Goal: Participate in discussion: Engage in conversation with other users on a specific topic

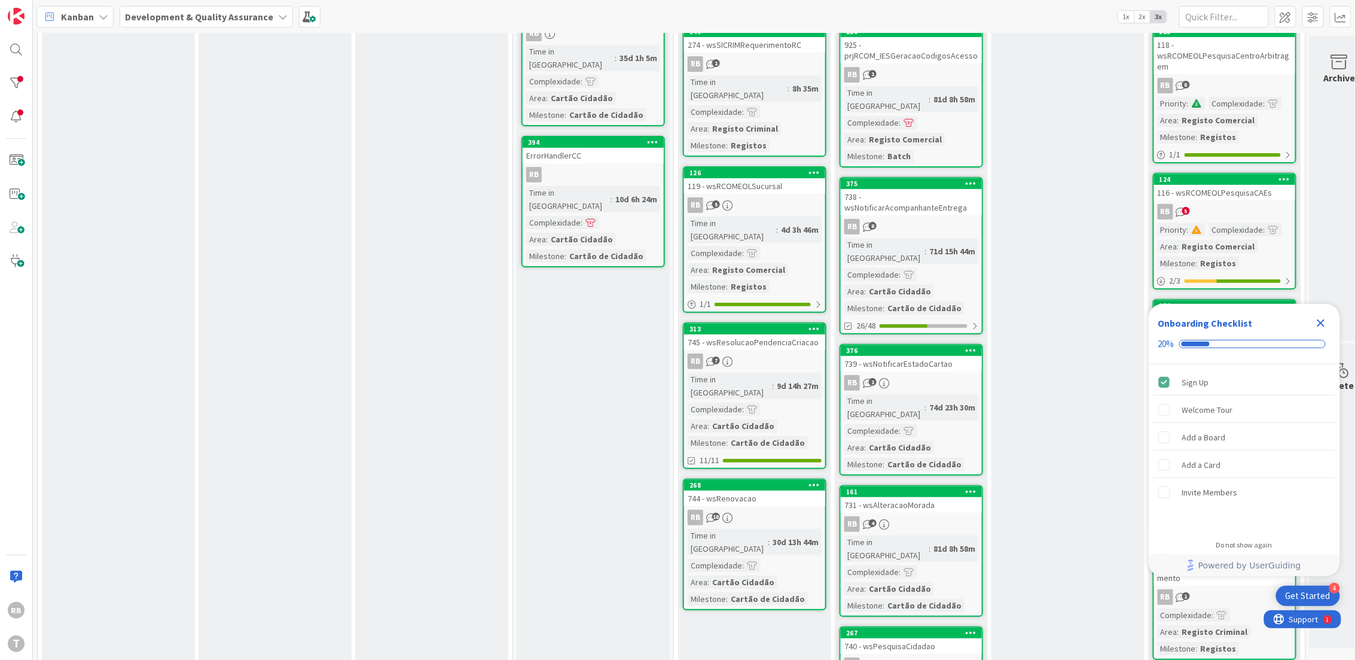
scroll to position [80, 0]
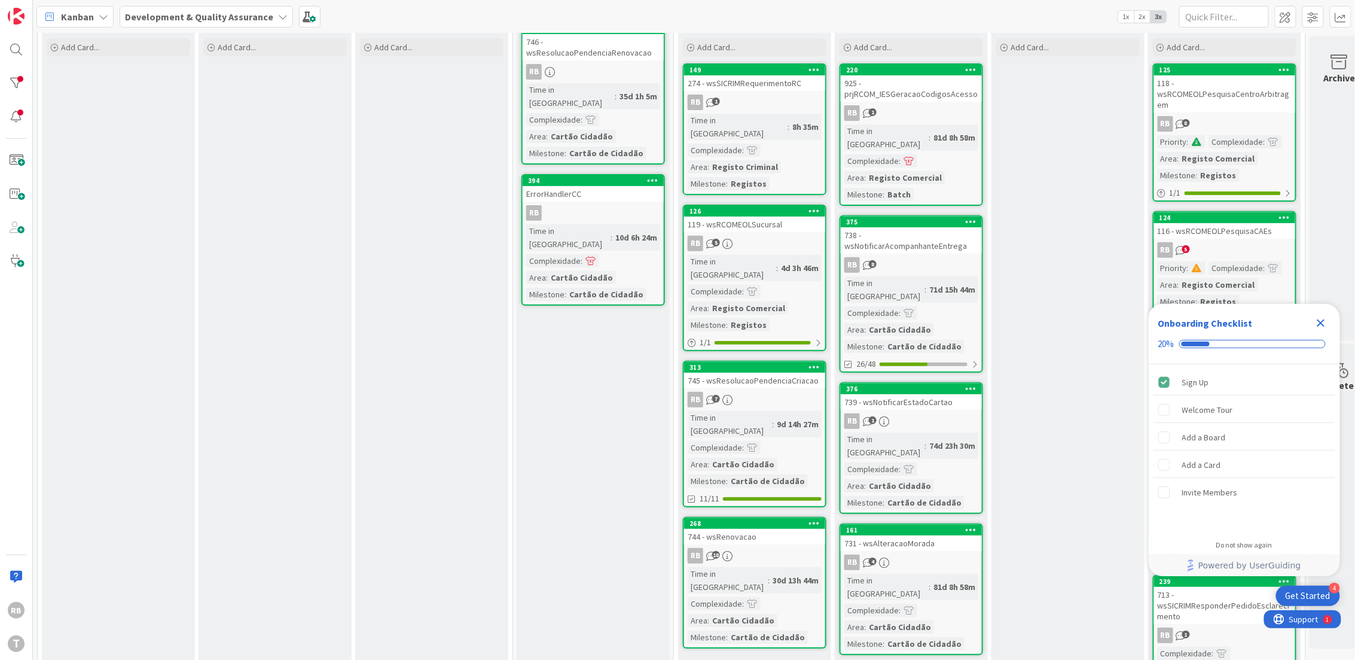
click at [778, 94] on div "RB 1" at bounding box center [754, 102] width 141 height 16
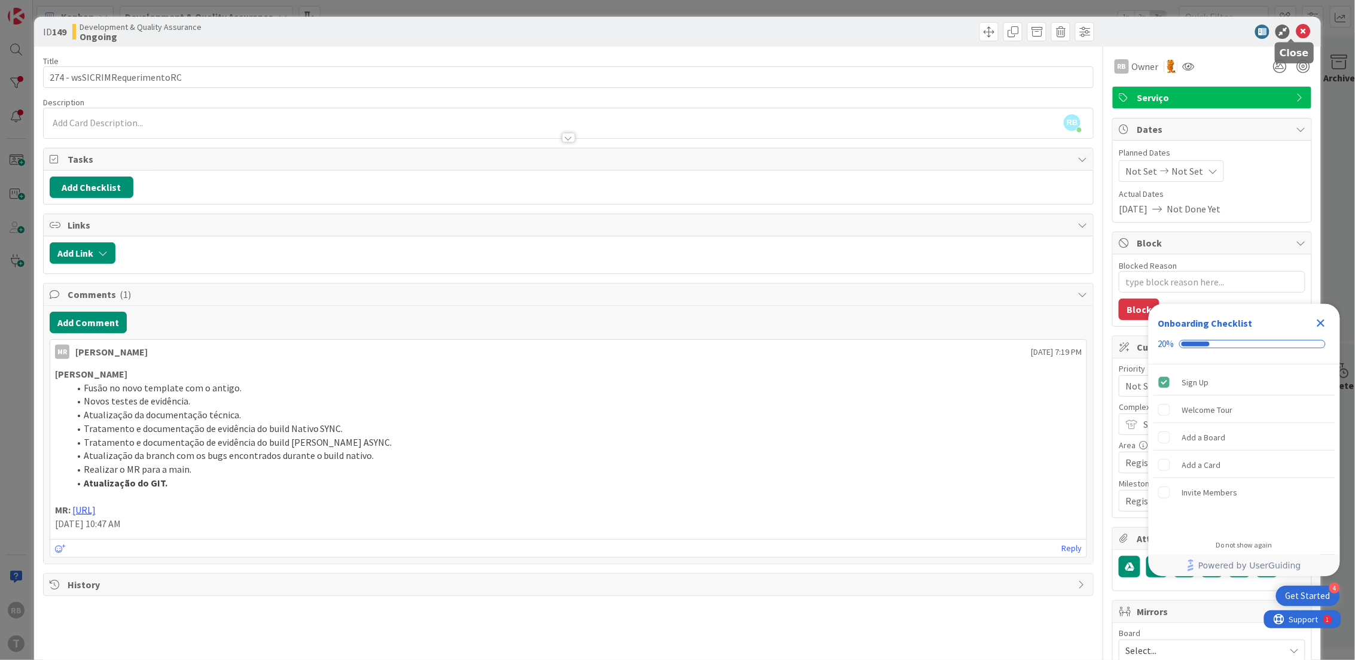
click at [1296, 27] on icon at bounding box center [1303, 32] width 14 height 14
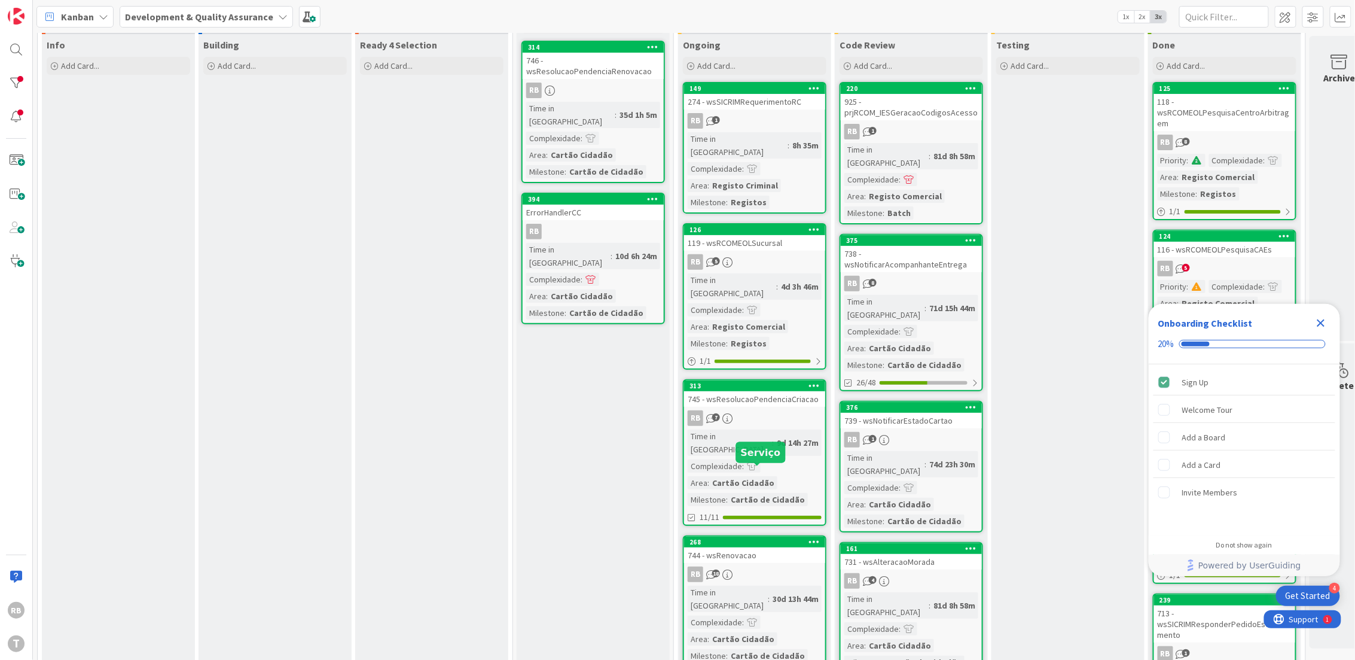
scroll to position [89, 0]
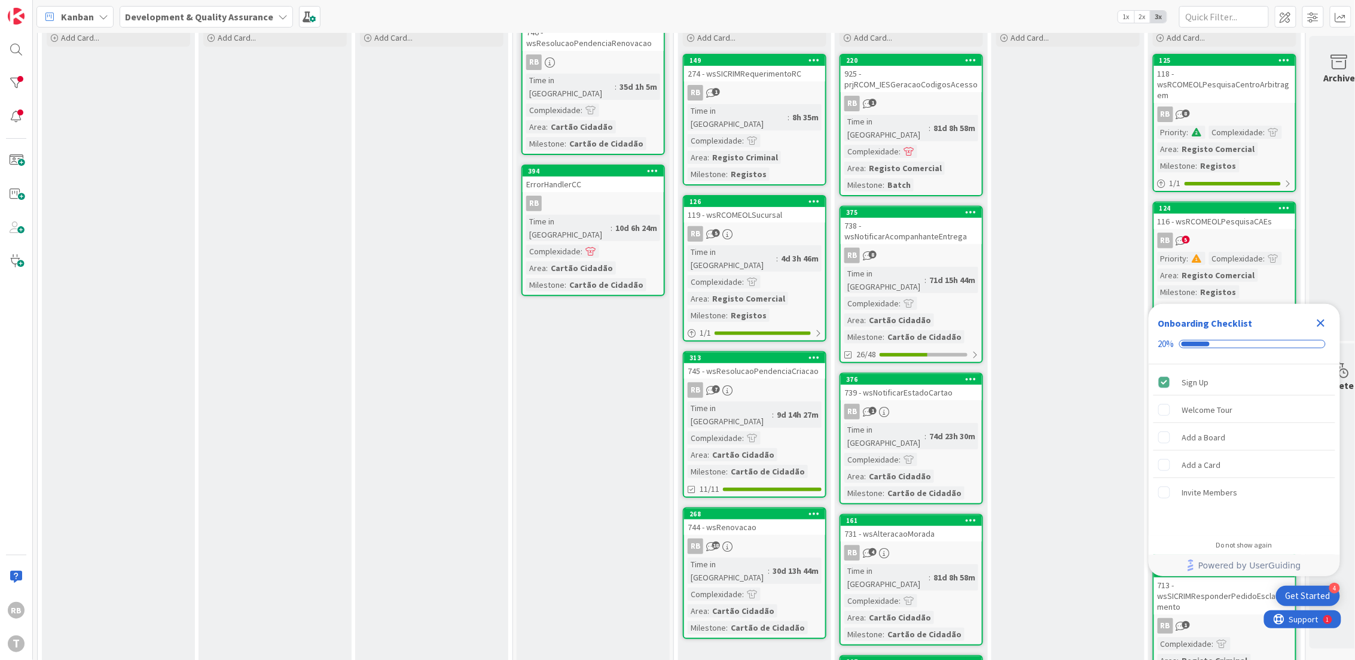
click at [759, 382] on div "RB 7" at bounding box center [754, 390] width 141 height 16
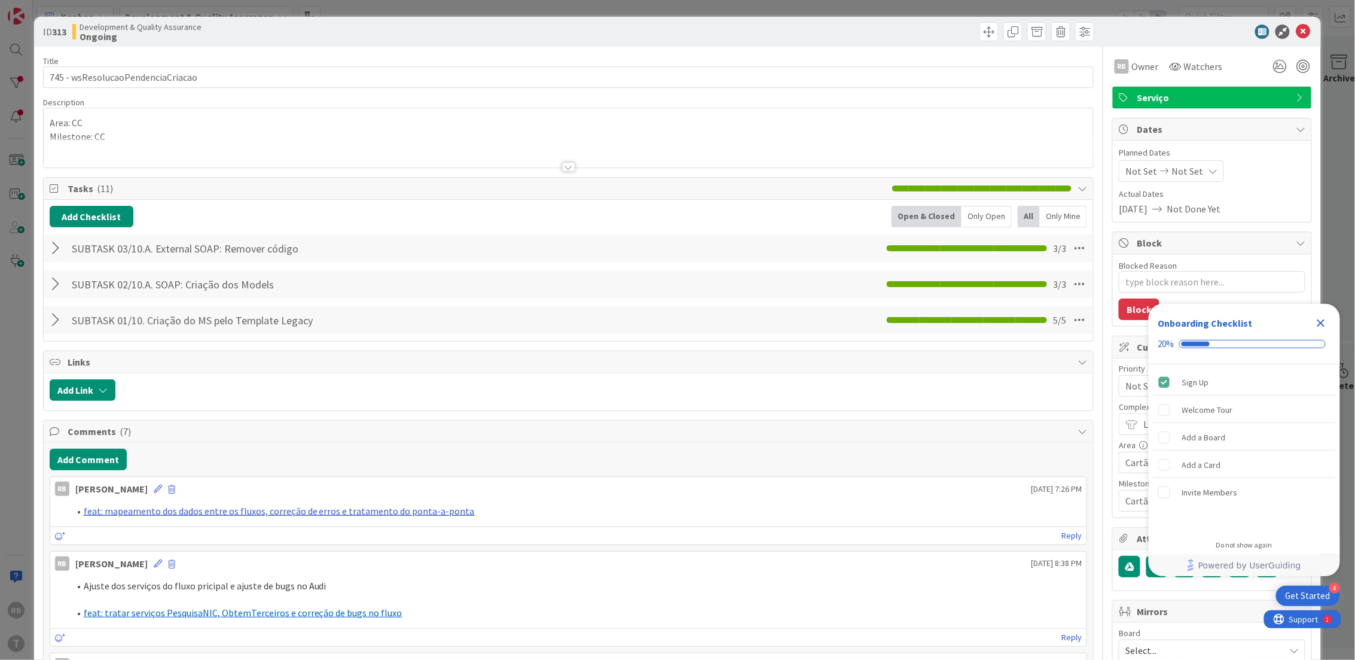
type textarea "x"
click at [96, 458] on button "Add Comment" at bounding box center [88, 459] width 77 height 22
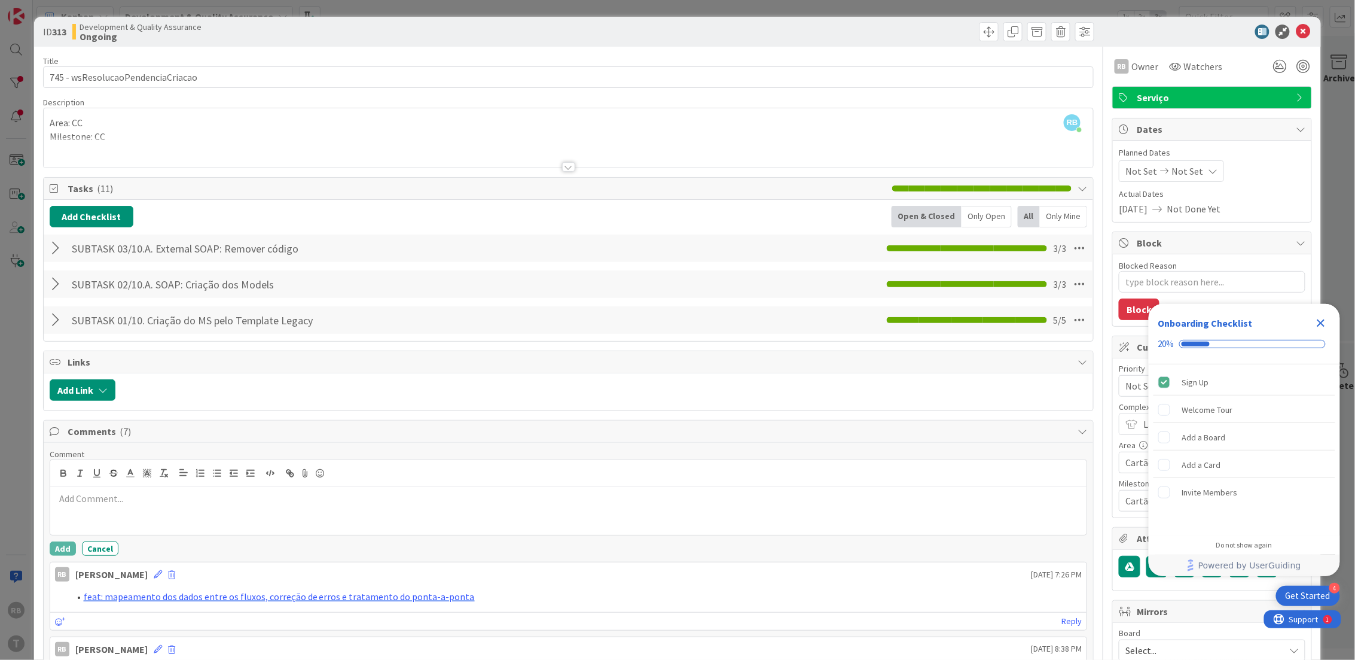
click at [132, 499] on p at bounding box center [568, 499] width 1027 height 14
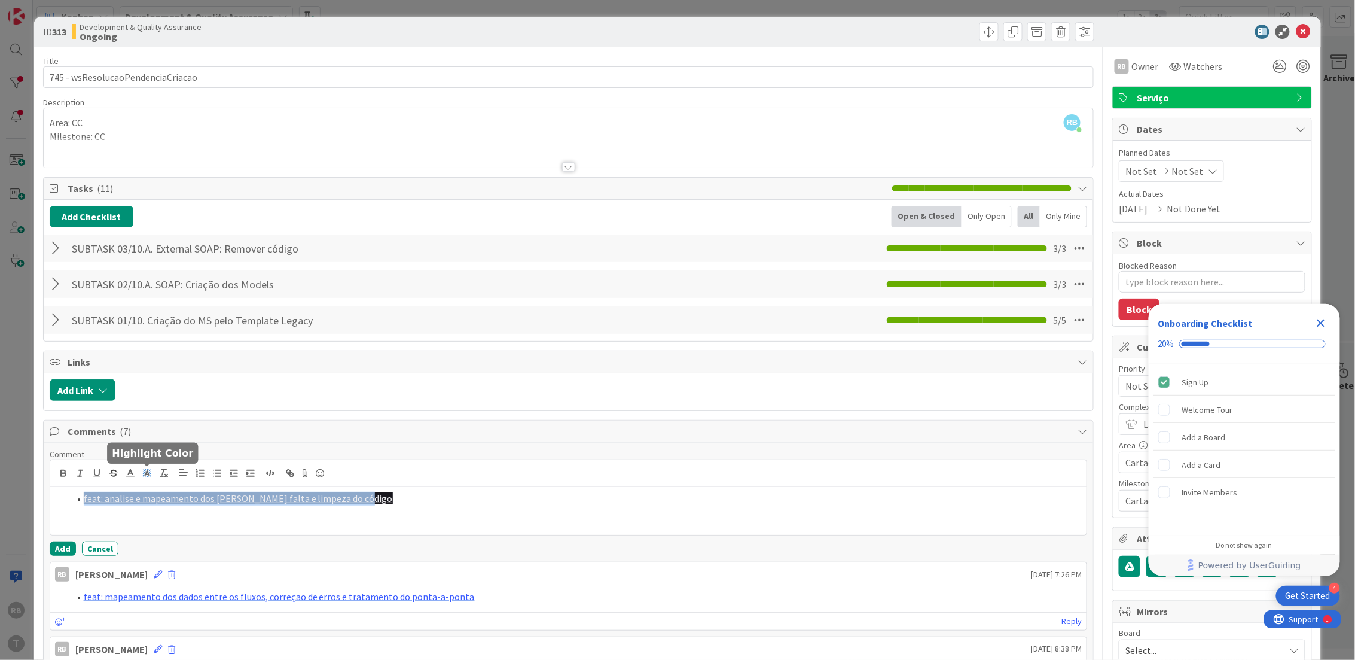
click at [142, 472] on icon at bounding box center [147, 473] width 11 height 11
click at [153, 501] on span at bounding box center [149, 501] width 10 height 10
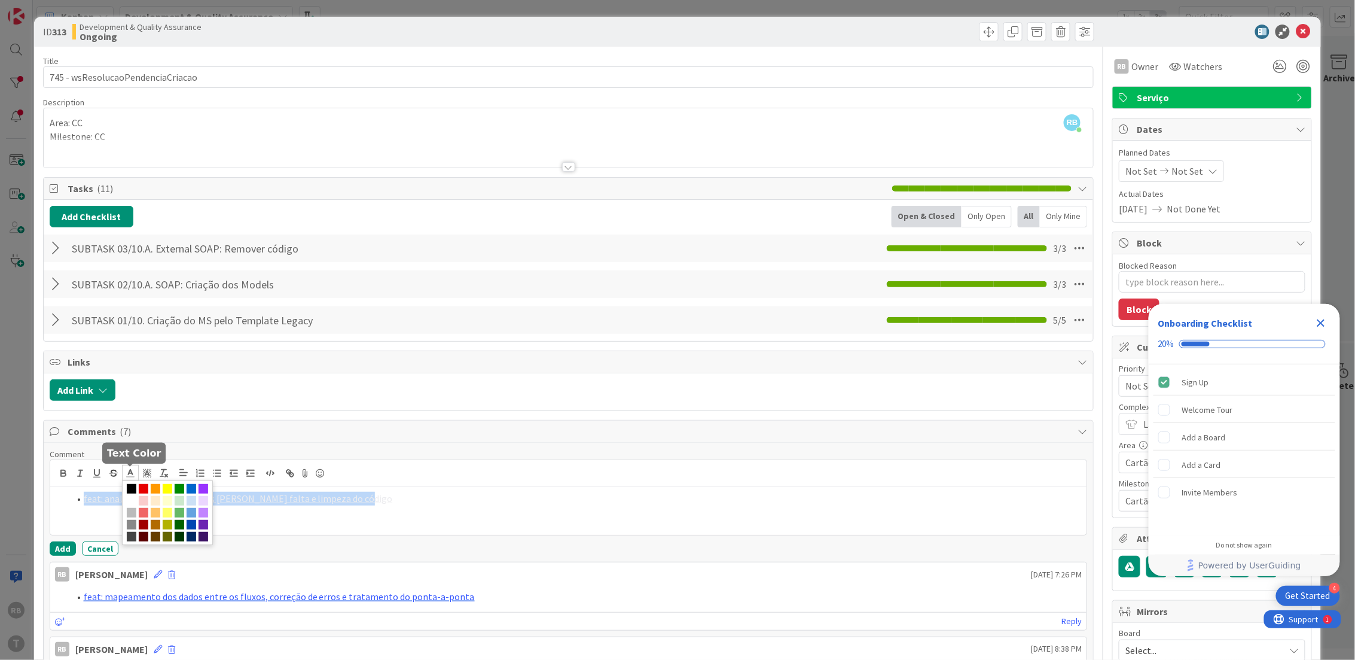
click at [130, 472] on polyline at bounding box center [130, 471] width 4 height 5
click at [190, 489] on span at bounding box center [192, 489] width 10 height 10
click at [413, 505] on li "feat: analise e mapeamento dos [PERSON_NAME] falta e limpeza do código" at bounding box center [575, 499] width 1013 height 14
click at [63, 548] on button "Add" at bounding box center [63, 548] width 26 height 14
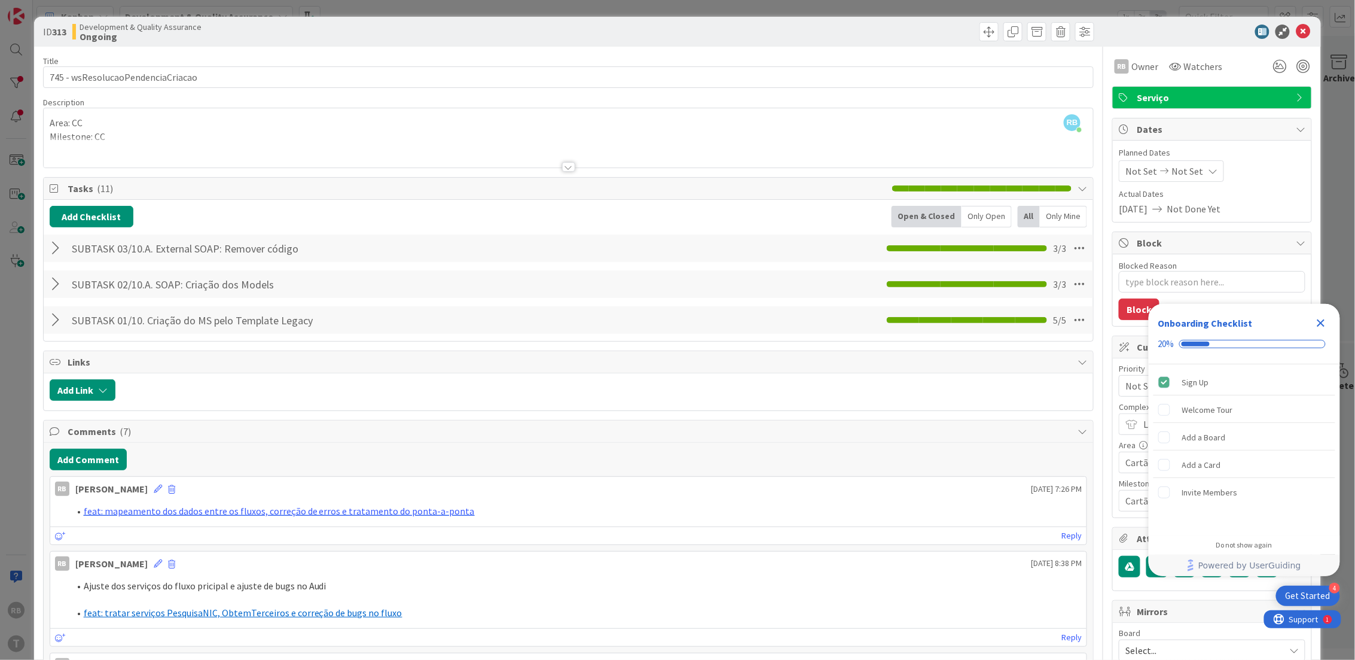
type textarea "x"
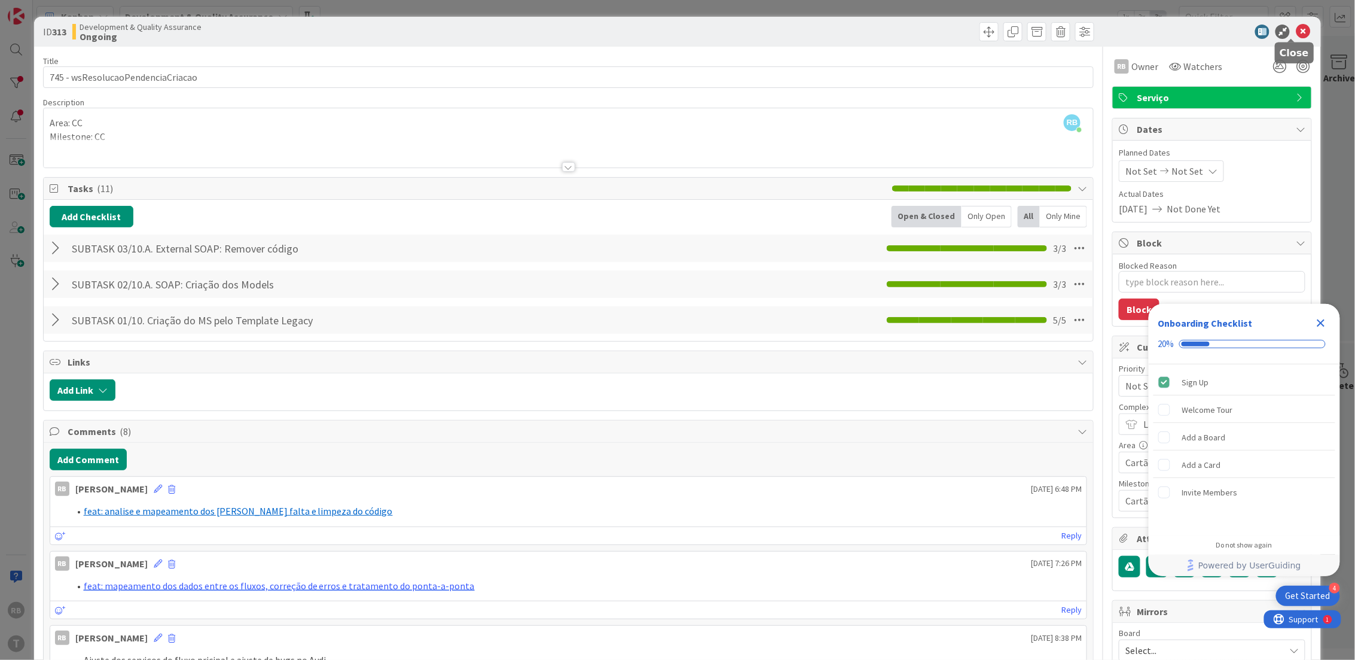
click at [1296, 27] on icon at bounding box center [1303, 32] width 14 height 14
